Goal: Task Accomplishment & Management: Manage account settings

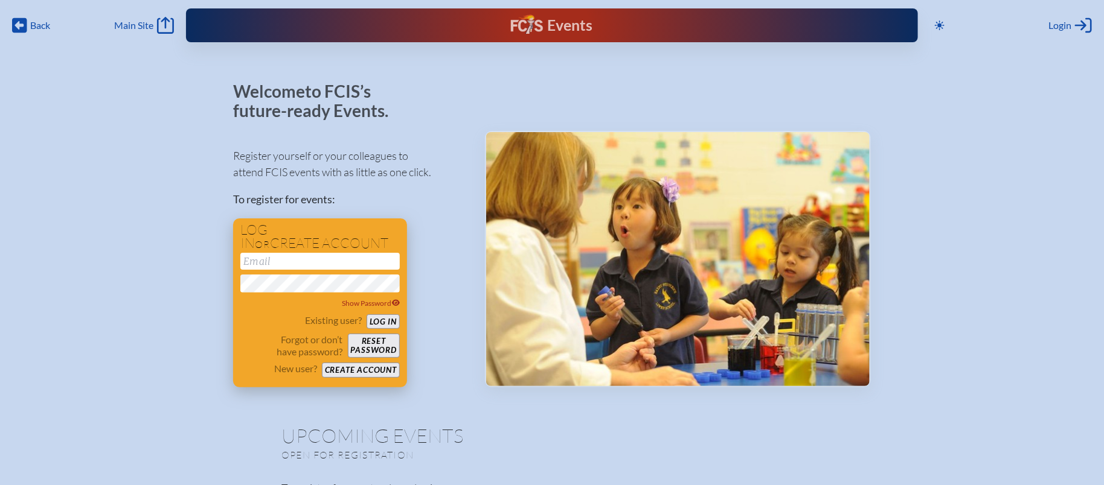
type input "[EMAIL_ADDRESS][DOMAIN_NAME]"
click at [384, 322] on button "Log in" at bounding box center [382, 322] width 33 height 15
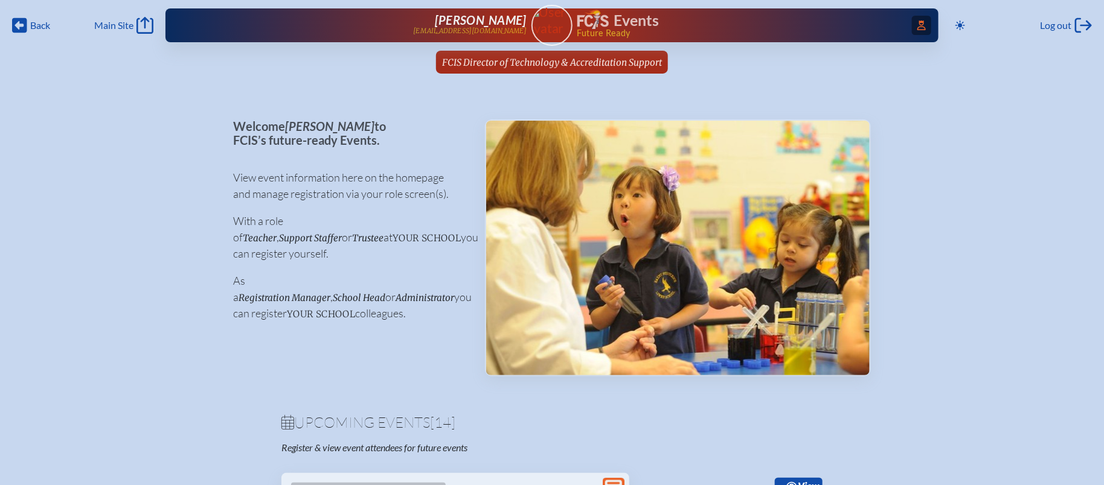
click at [926, 26] on span "Access Users..." at bounding box center [921, 25] width 19 height 19
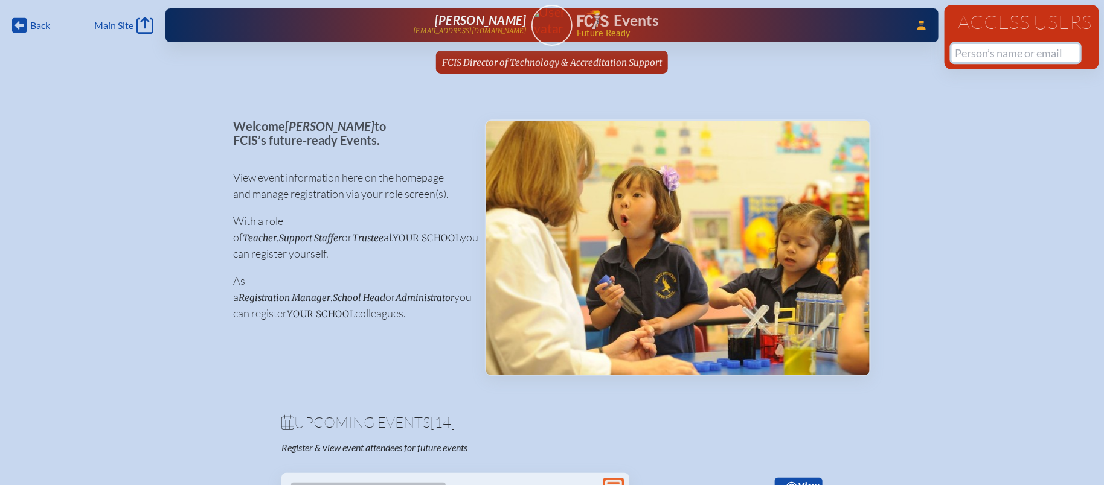
click at [969, 56] on input "text" at bounding box center [1016, 53] width 128 height 18
click at [919, 22] on icon at bounding box center [921, 26] width 8 height 10
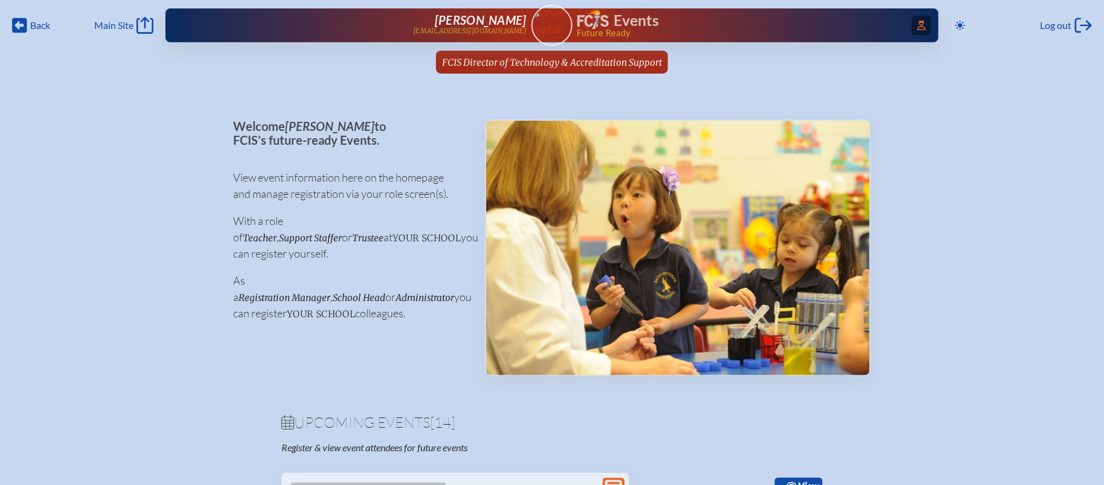
click at [919, 22] on icon at bounding box center [921, 26] width 8 height 10
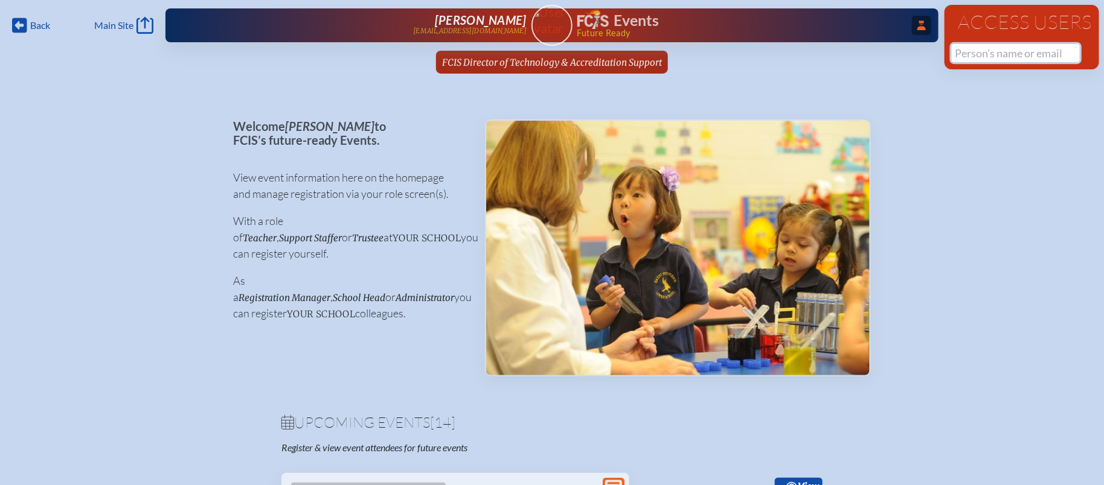
click at [988, 57] on input "text" at bounding box center [1016, 53] width 128 height 18
click at [991, 55] on input "lobo" at bounding box center [1016, 53] width 128 height 18
click at [958, 51] on input "lobo" at bounding box center [1016, 53] width 128 height 18
type input "l"
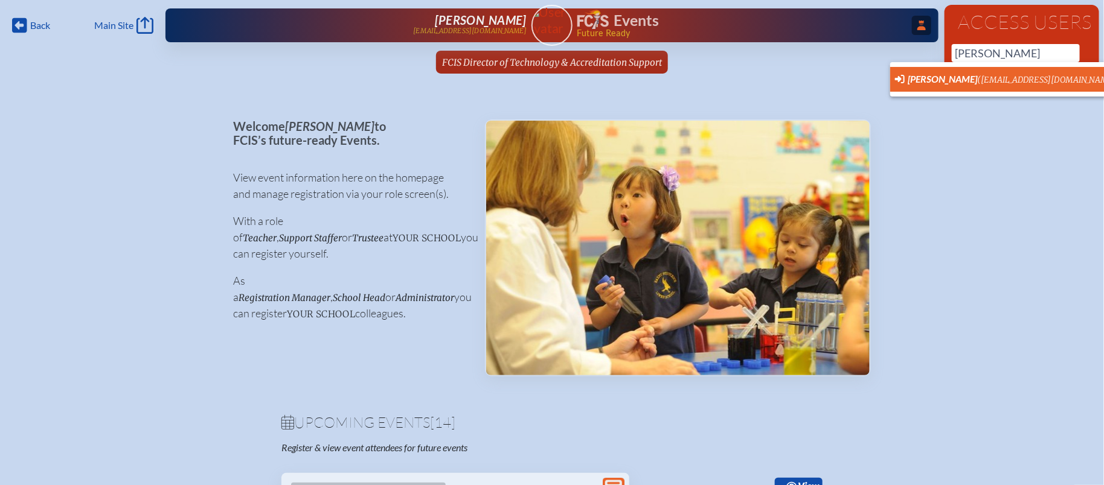
click at [962, 86] on span "Jennifer Lobo (jlobo@stepsmia.org) User Profile" at bounding box center [1019, 79] width 249 height 15
type input "[EMAIL_ADDRESS][DOMAIN_NAME]"
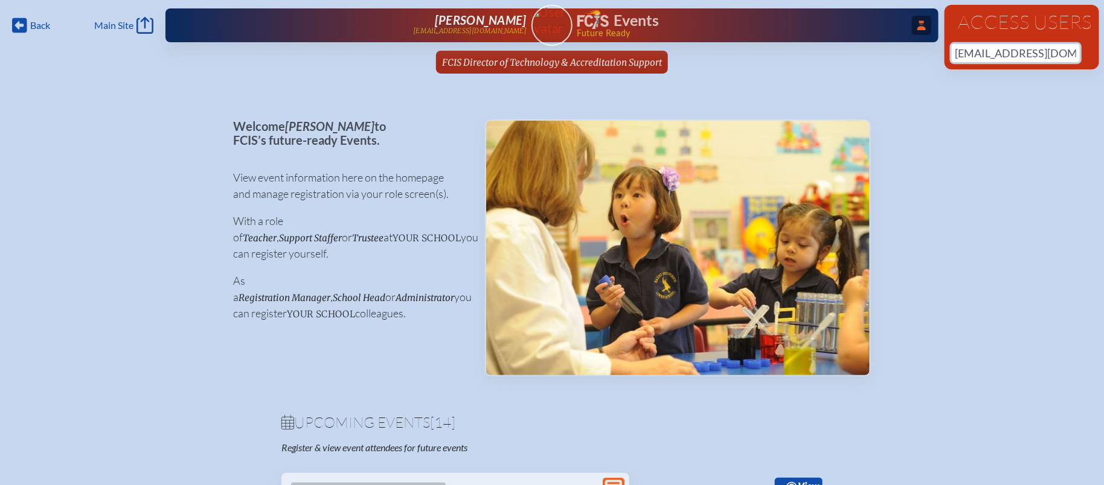
click at [1055, 57] on input "[EMAIL_ADDRESS][DOMAIN_NAME]" at bounding box center [1016, 53] width 128 height 18
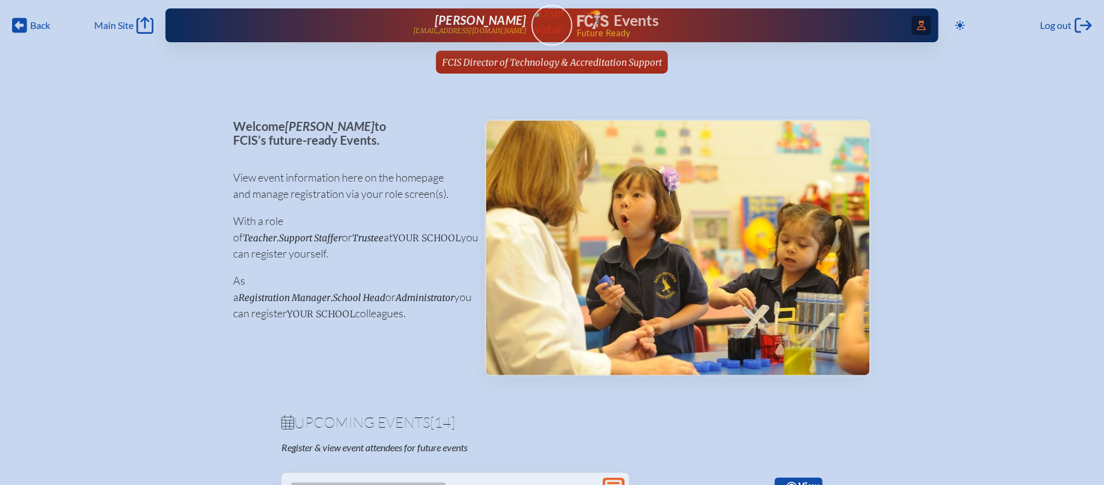
click at [922, 24] on icon "Access Users..." at bounding box center [921, 26] width 8 height 10
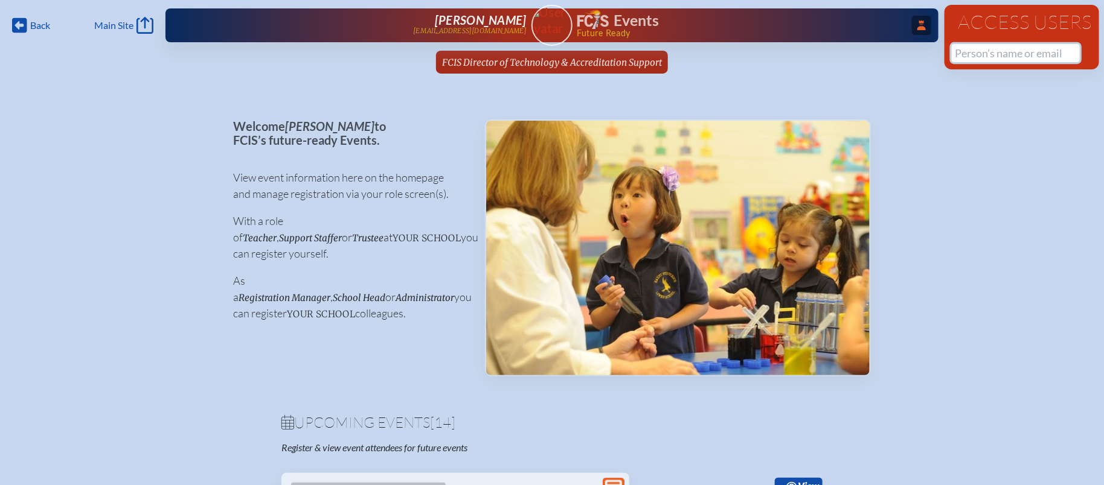
click at [987, 48] on input "text" at bounding box center [1016, 53] width 128 height 18
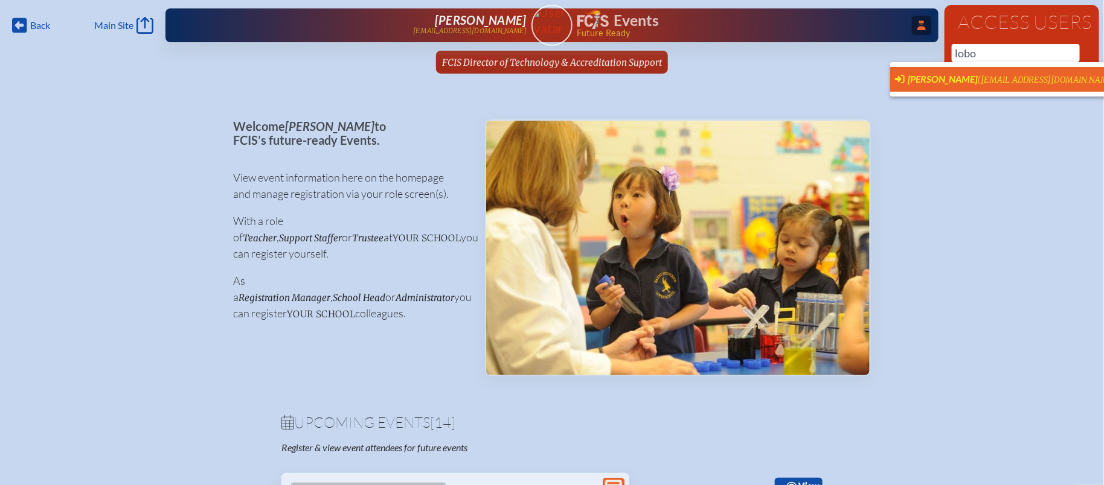
click at [978, 78] on span "([EMAIL_ADDRESS][DOMAIN_NAME])" at bounding box center [1049, 80] width 142 height 10
type input "[EMAIL_ADDRESS][DOMAIN_NAME]"
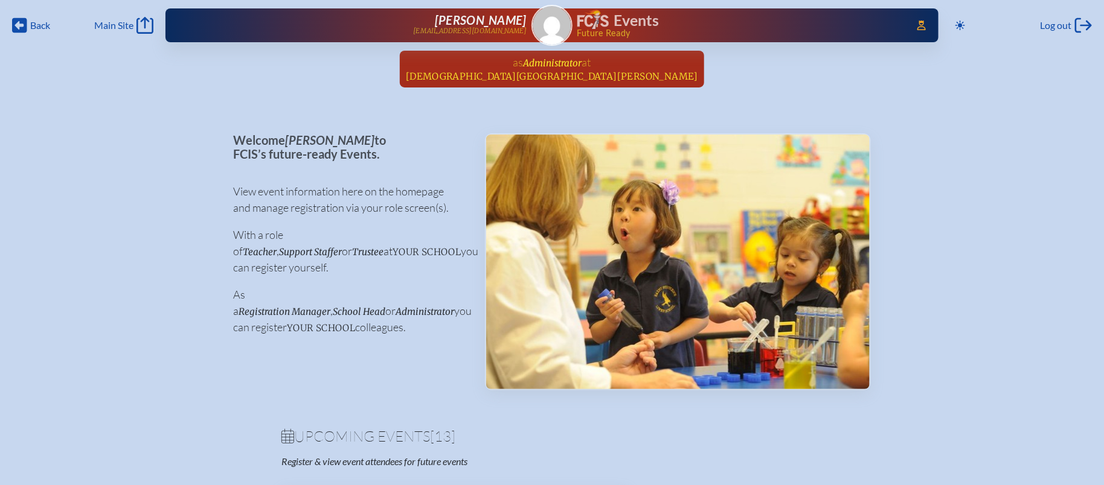
click at [570, 63] on span "Administrator" at bounding box center [552, 62] width 59 height 11
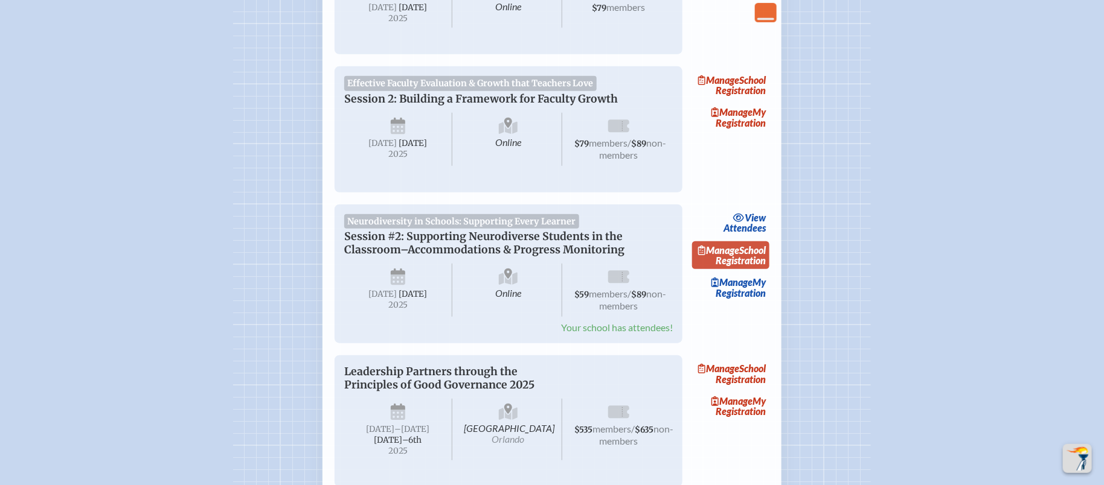
scroll to position [317, 0]
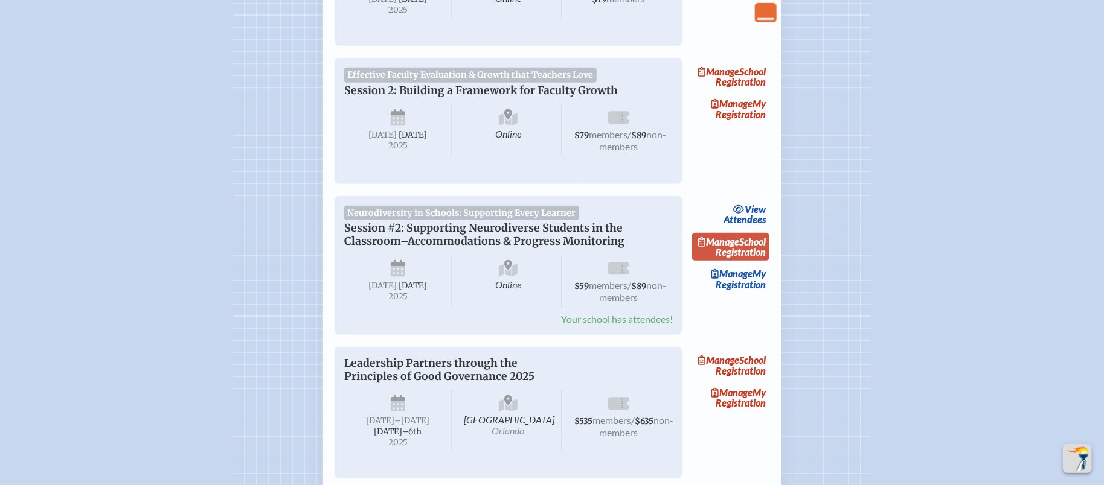
click at [766, 261] on link "Manage School Registration" at bounding box center [730, 247] width 77 height 28
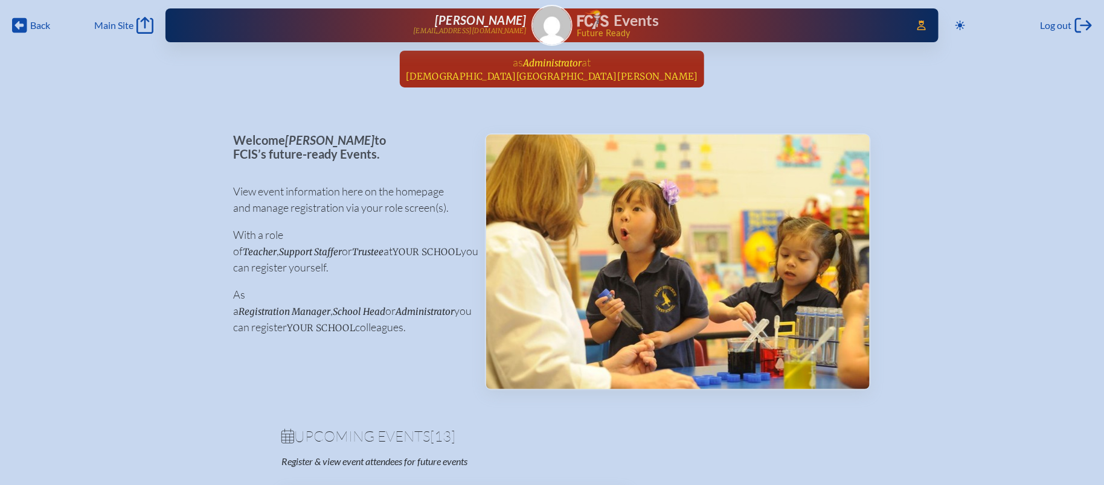
click at [561, 71] on span "[DEMOGRAPHIC_DATA][GEOGRAPHIC_DATA][PERSON_NAME]" at bounding box center [552, 76] width 292 height 11
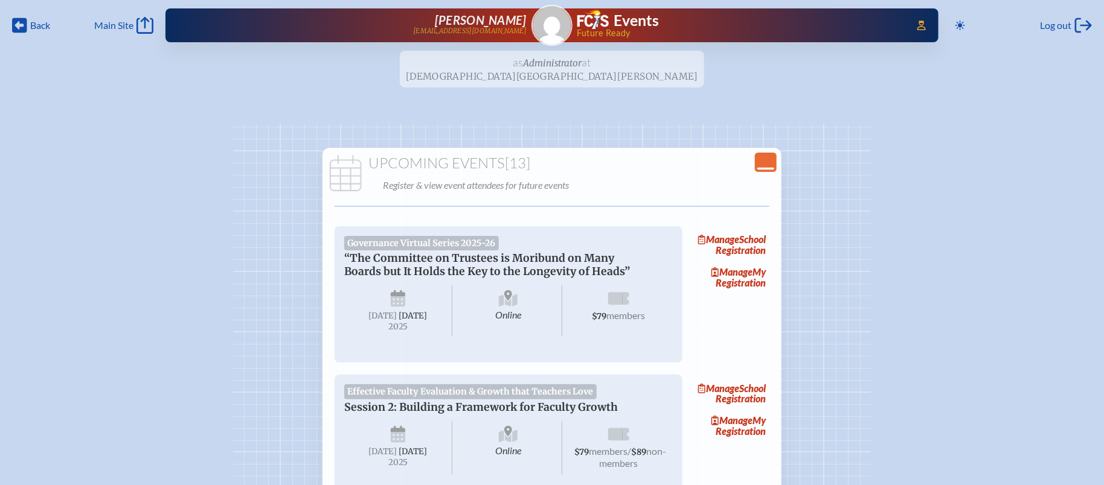
click at [764, 158] on icon "Close Console" at bounding box center [765, 162] width 17 height 17
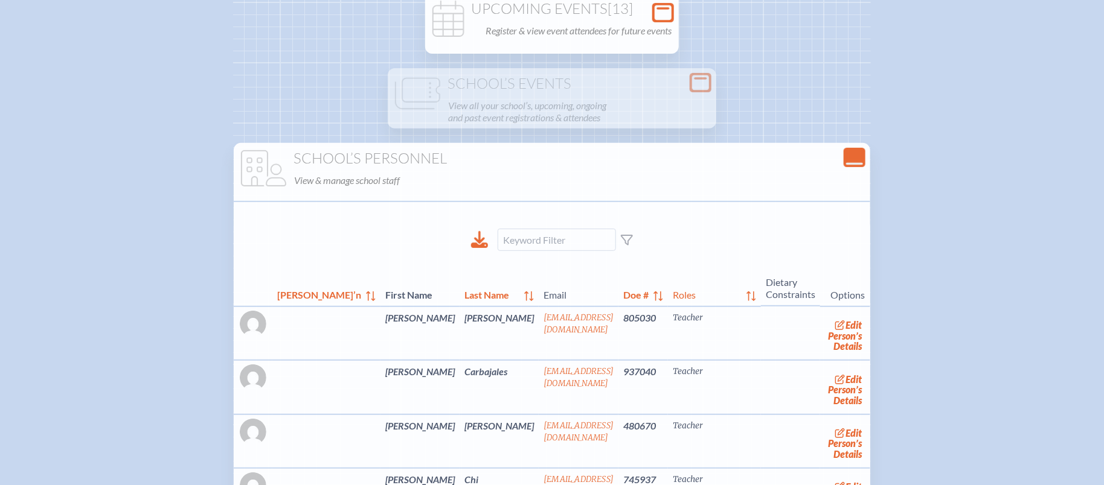
scroll to position [156, 0]
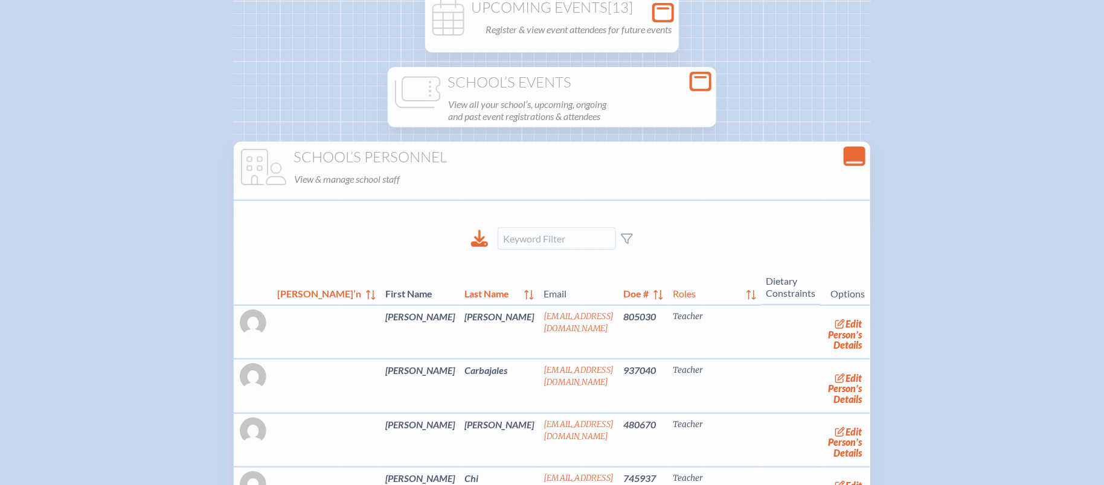
click at [647, 83] on h1 "School’s Events" at bounding box center [551, 82] width 319 height 17
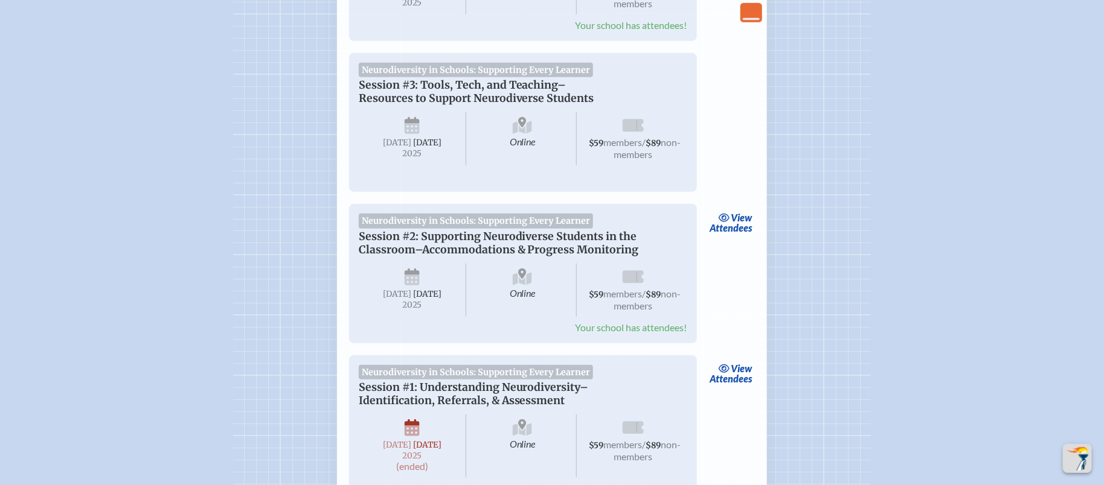
scroll to position [139, 0]
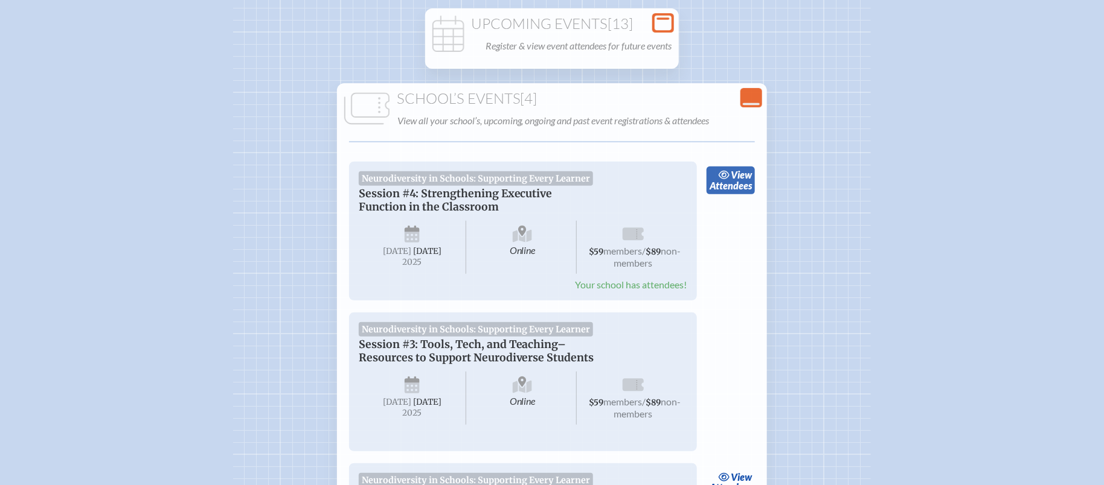
click at [728, 184] on link "view Attendees" at bounding box center [730, 181] width 49 height 28
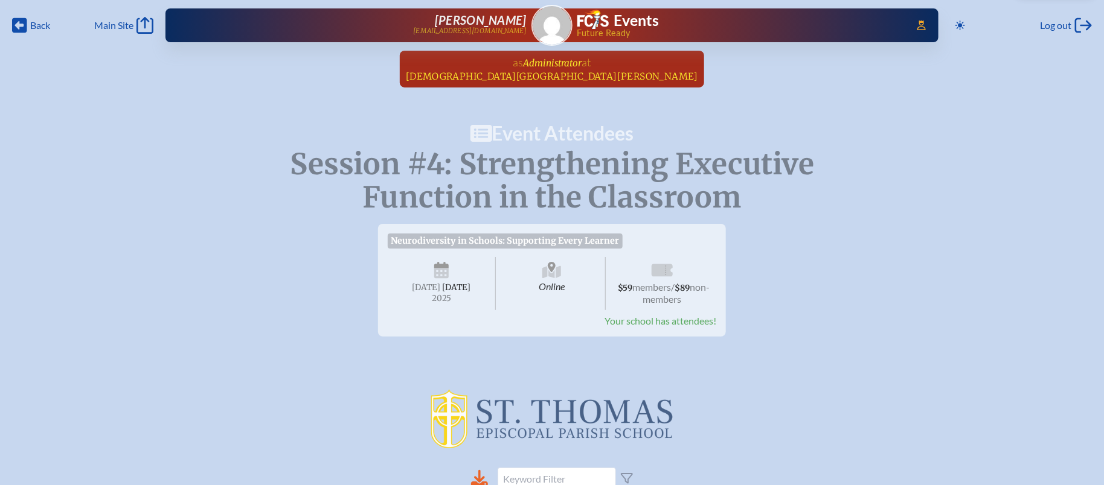
click at [532, 61] on span "Administrator" at bounding box center [552, 62] width 59 height 11
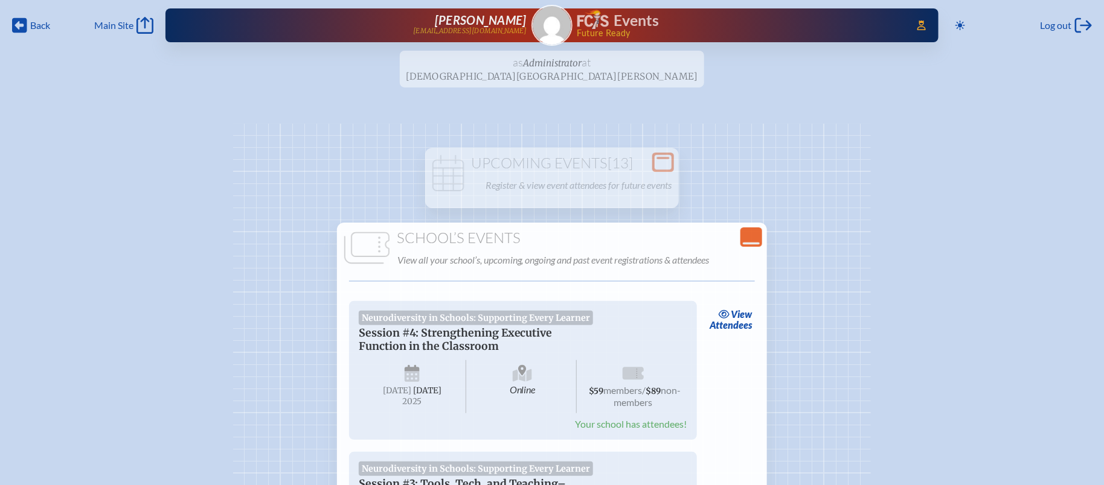
click at [617, 13] on h1 "Events" at bounding box center [635, 20] width 45 height 15
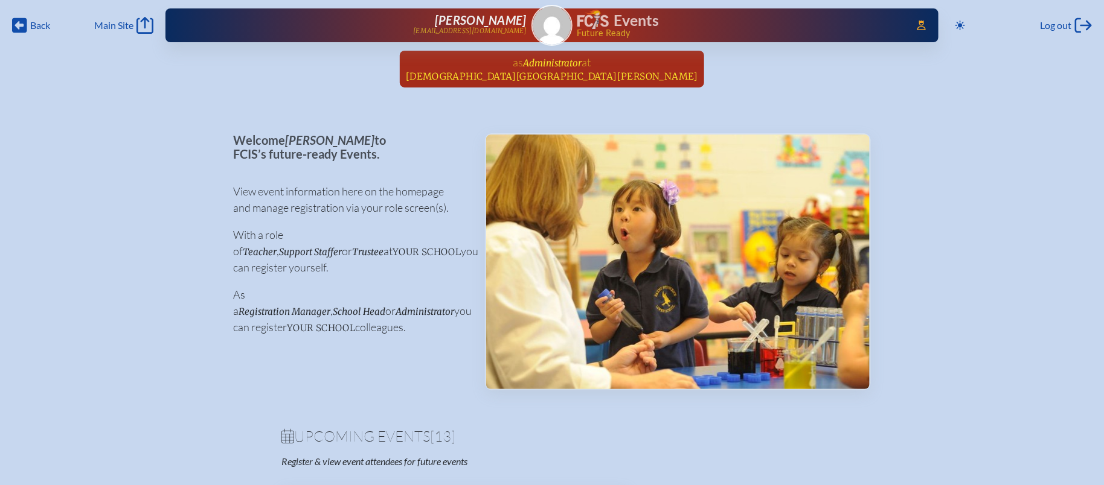
click at [542, 62] on span "Administrator" at bounding box center [552, 62] width 59 height 11
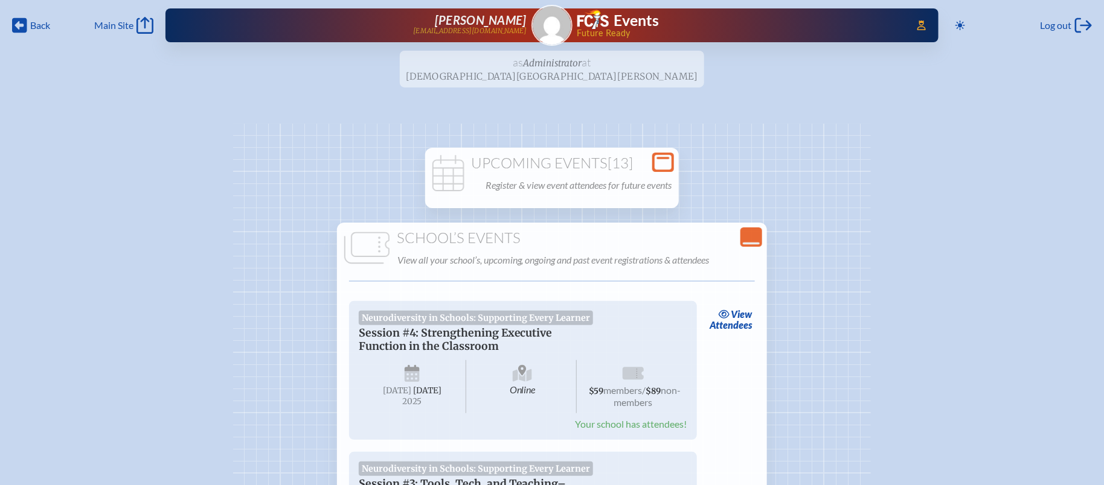
click at [566, 161] on h1 "Upcoming Events [13]" at bounding box center [552, 163] width 244 height 17
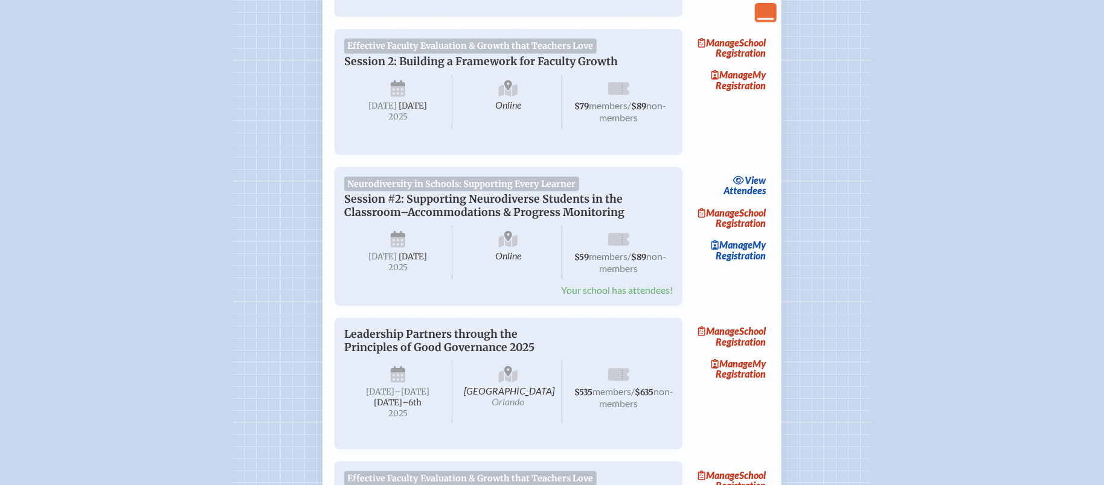
scroll to position [372, 0]
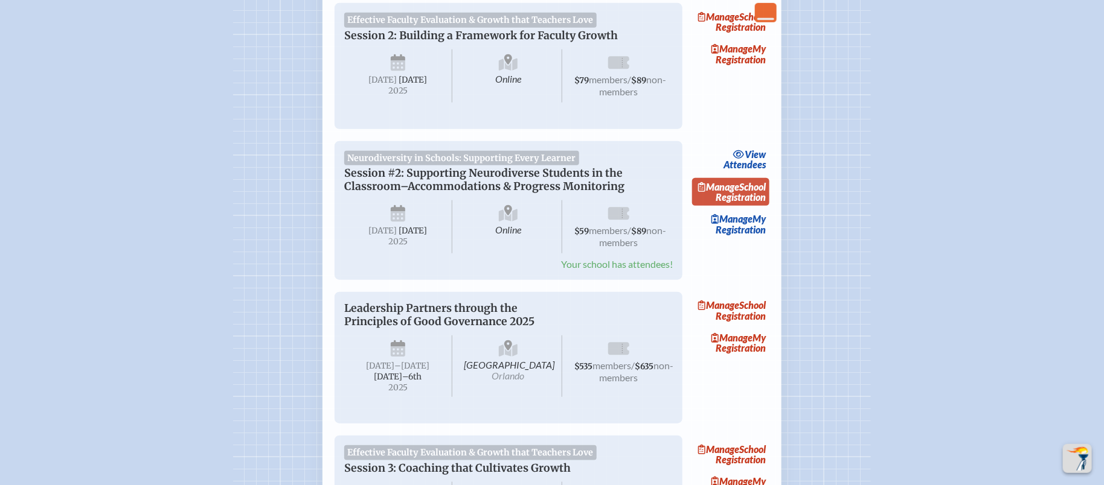
click at [760, 206] on link "Manage School Registration" at bounding box center [730, 192] width 77 height 28
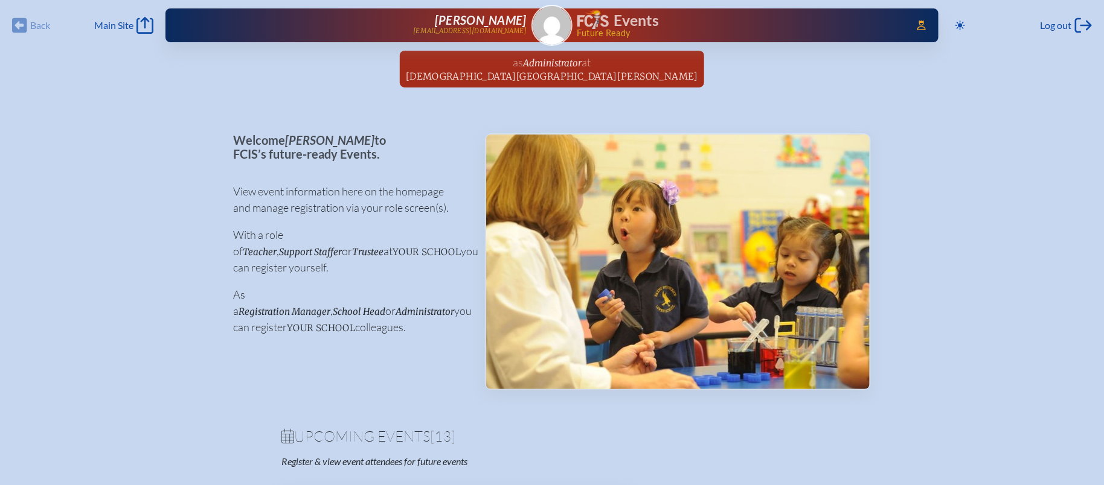
scroll to position [234, 0]
